Goal: Subscribe to service/newsletter

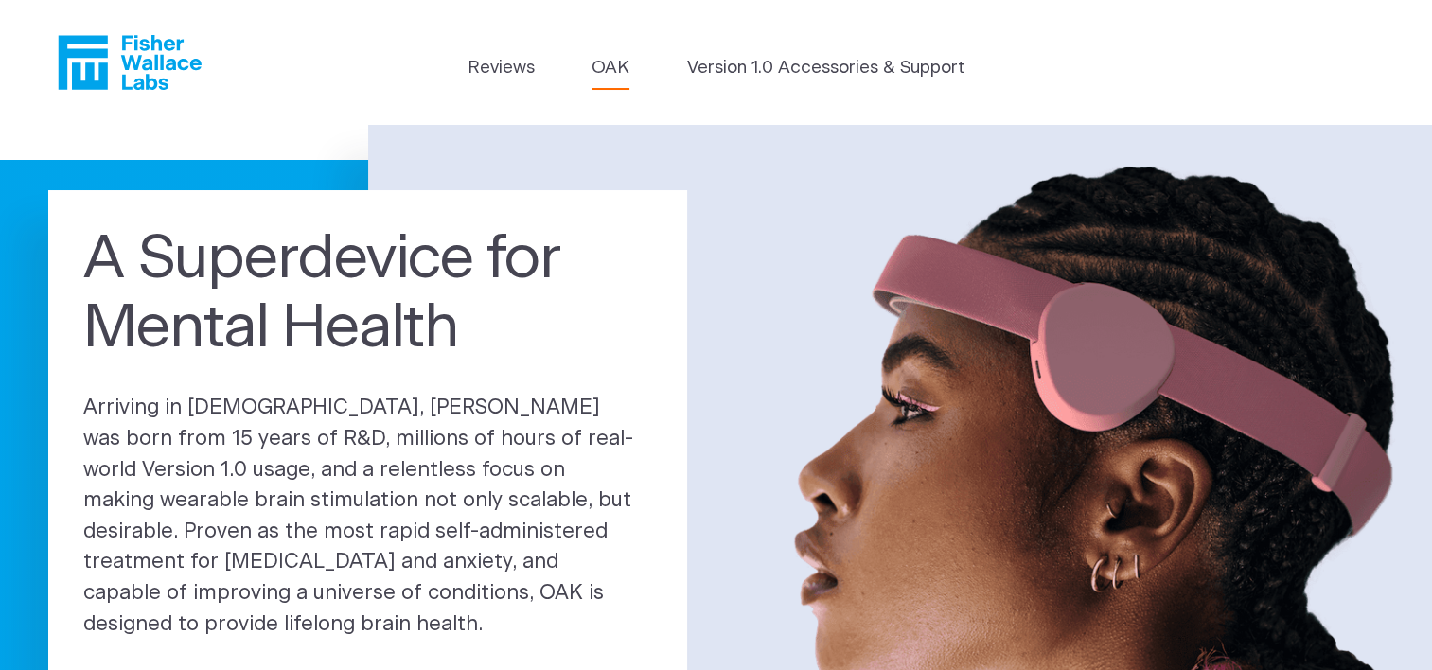
click at [612, 67] on link "OAK" at bounding box center [611, 68] width 38 height 27
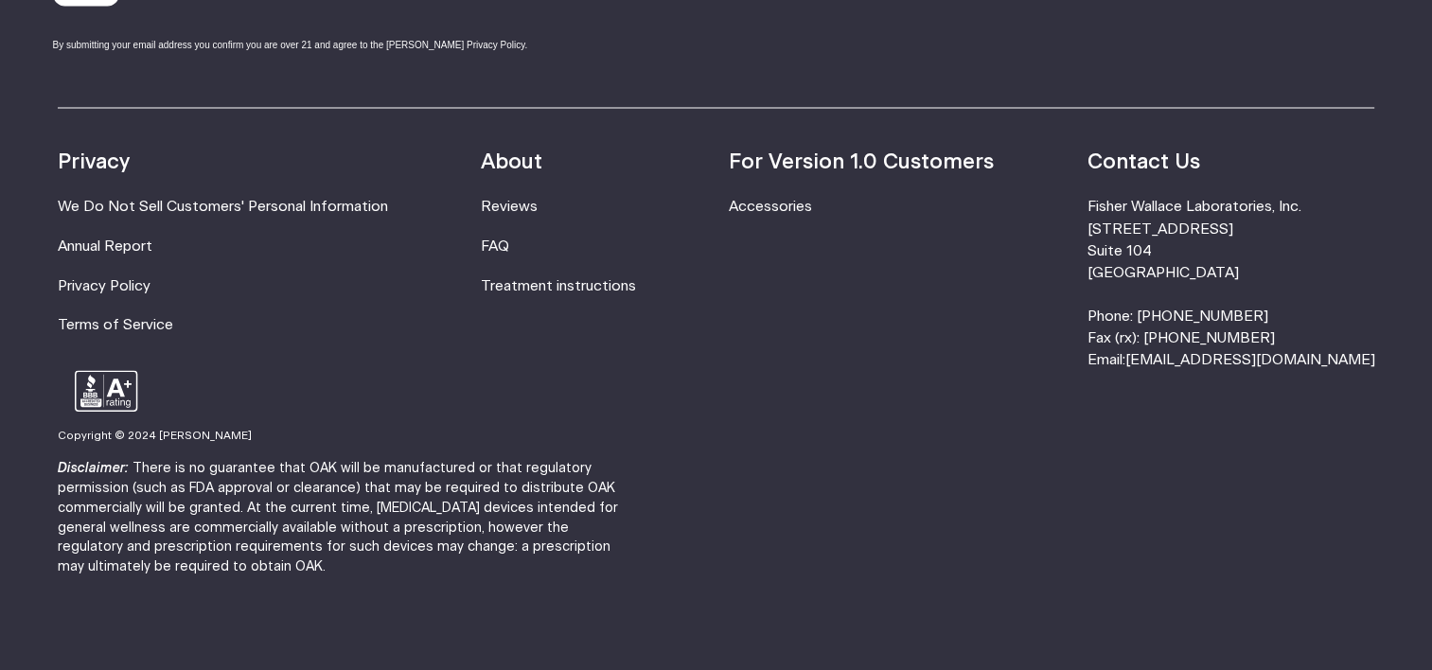
scroll to position [3513, 0]
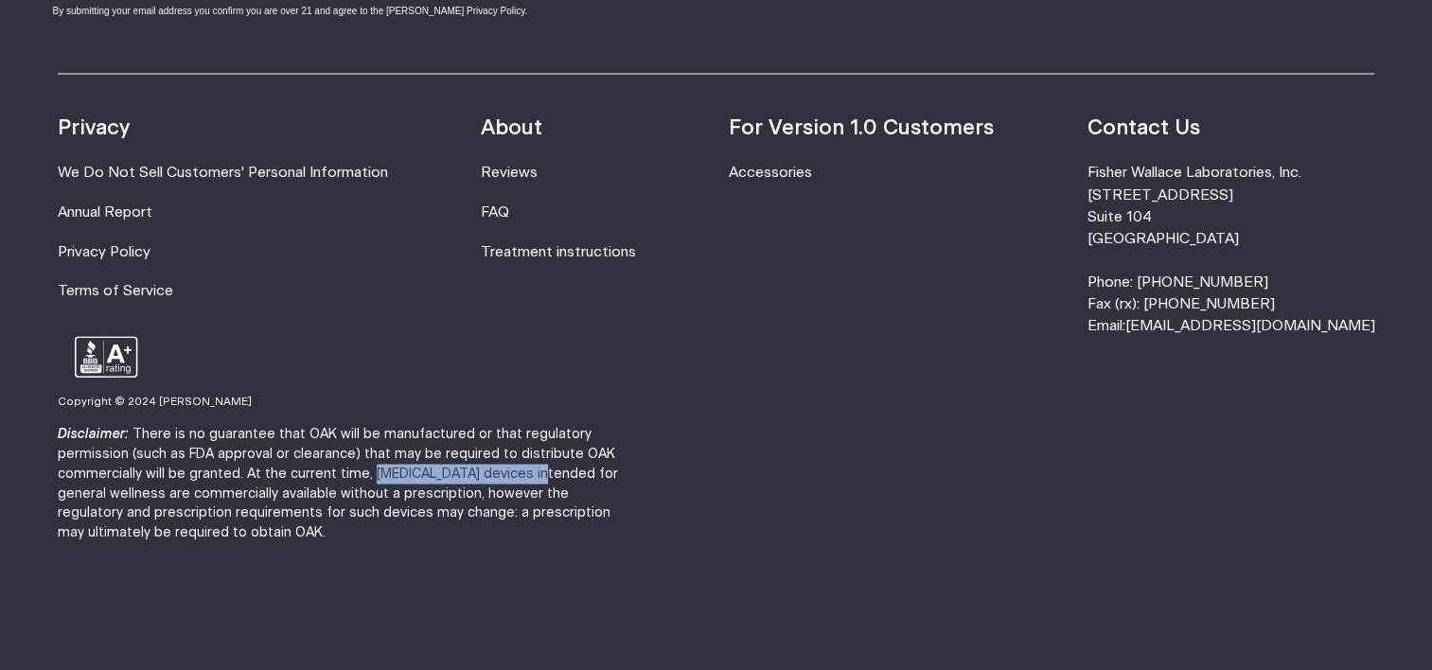
drag, startPoint x: 392, startPoint y: 469, endPoint x: 231, endPoint y: 479, distance: 161.2
click at [231, 479] on p "Disclaimer: There is no guarantee that OAK will be manufactured or that regulat…" at bounding box center [347, 483] width 579 height 118
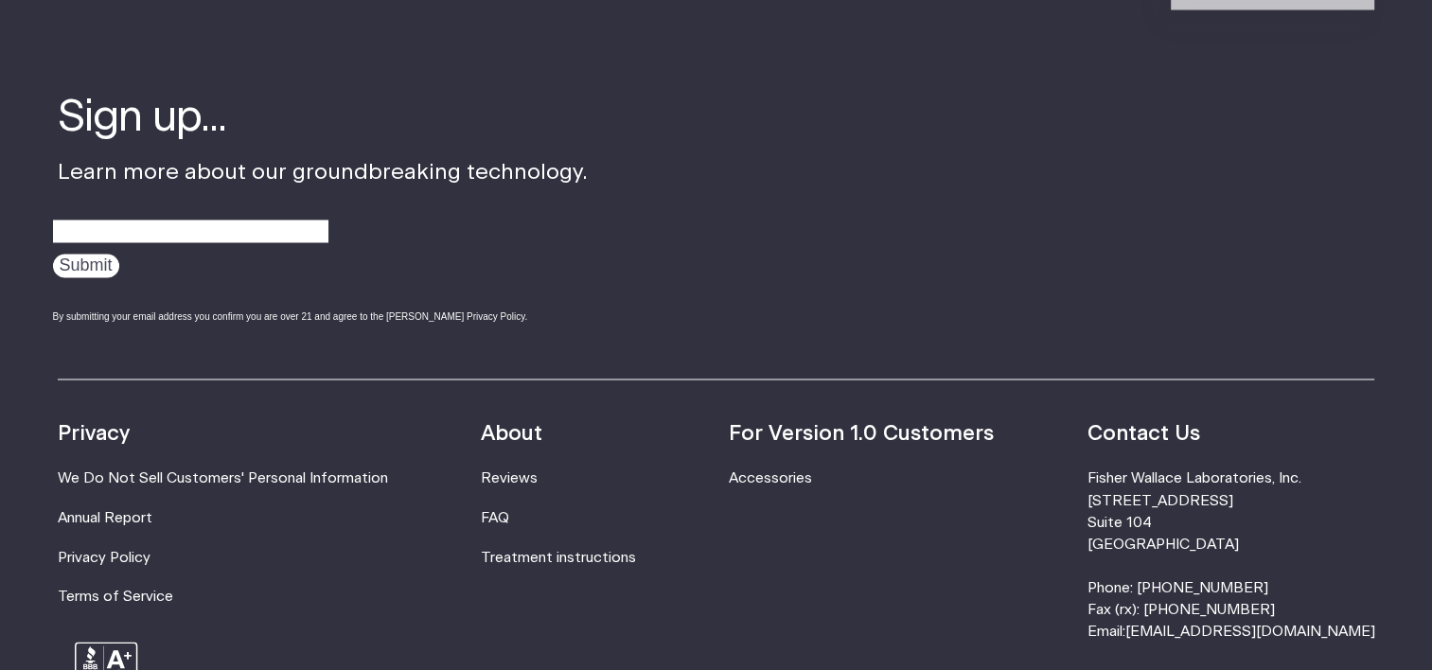
scroll to position [2851, 0]
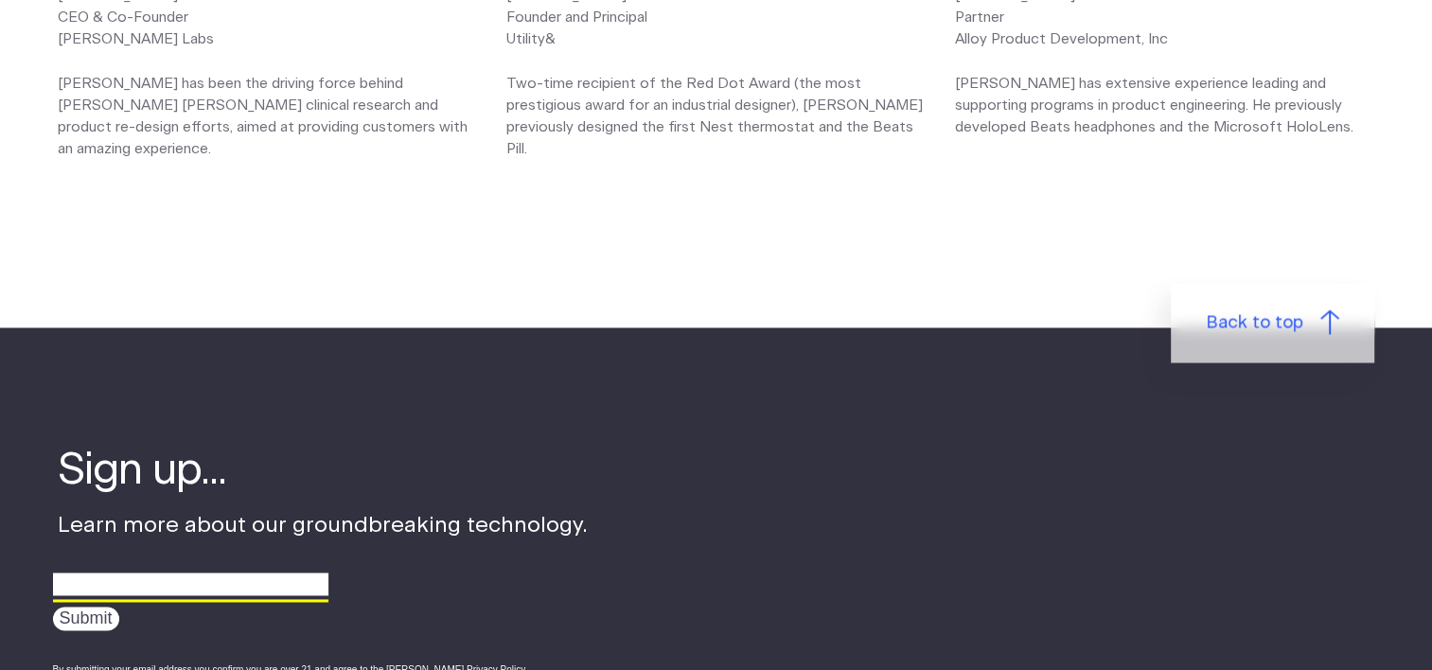
type input "hilarydelavare@gmail.com"
click at [96, 619] on input "Submit" at bounding box center [86, 619] width 66 height 24
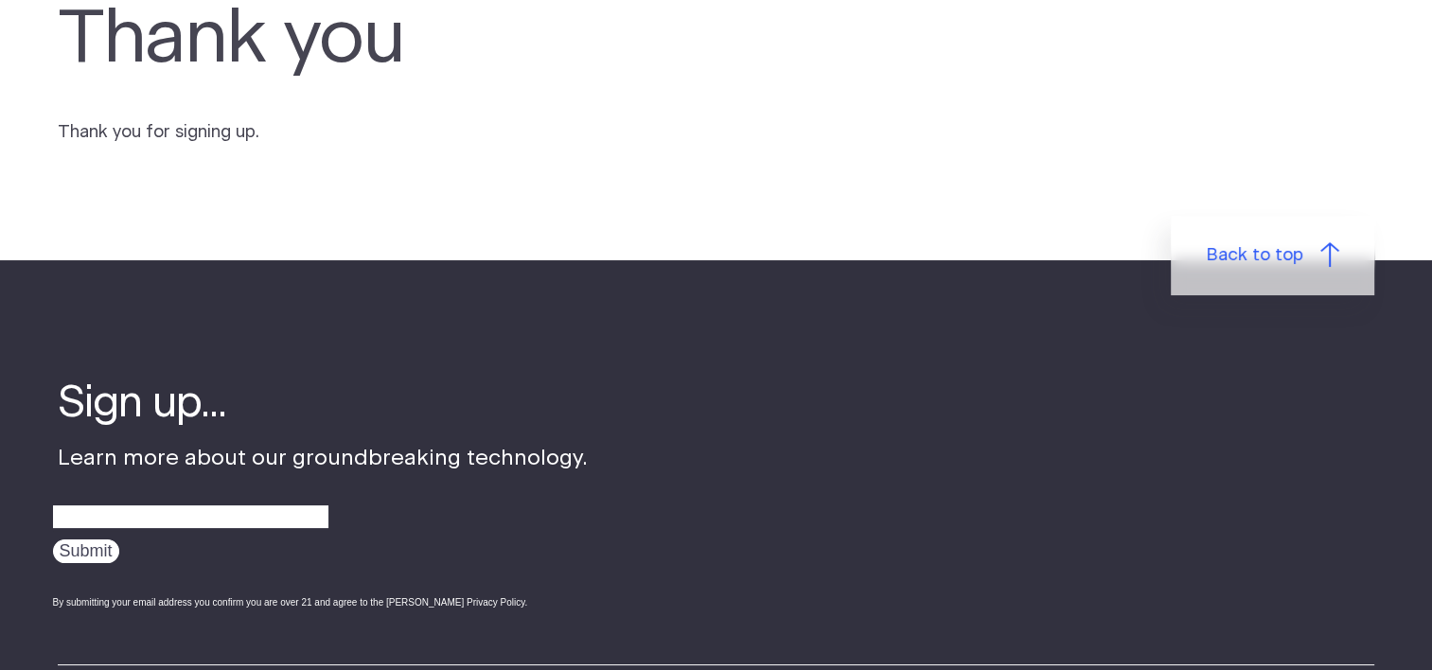
scroll to position [284, 0]
